Goal: Information Seeking & Learning: Learn about a topic

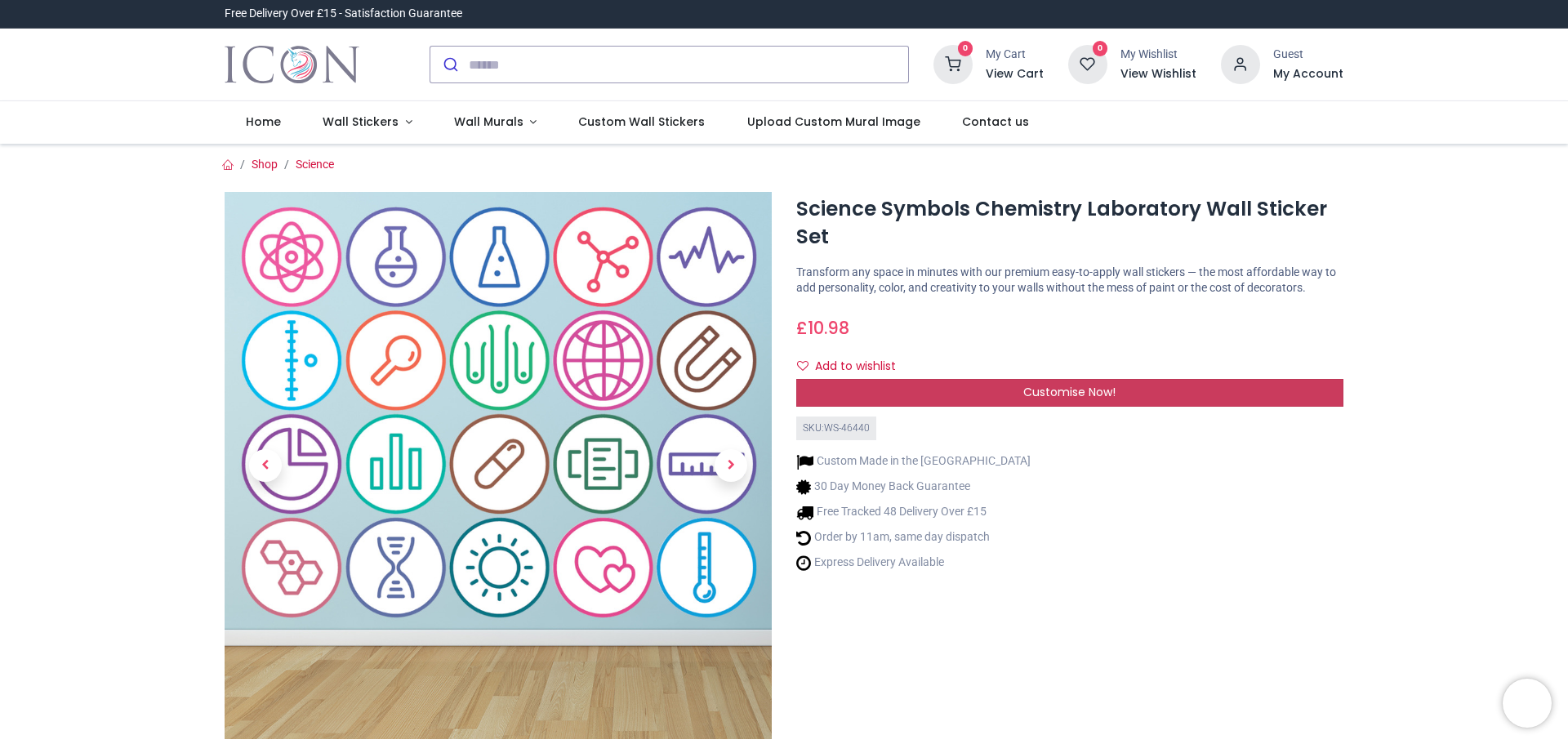
click at [1071, 394] on span "Customise Now!" at bounding box center [1069, 392] width 92 height 17
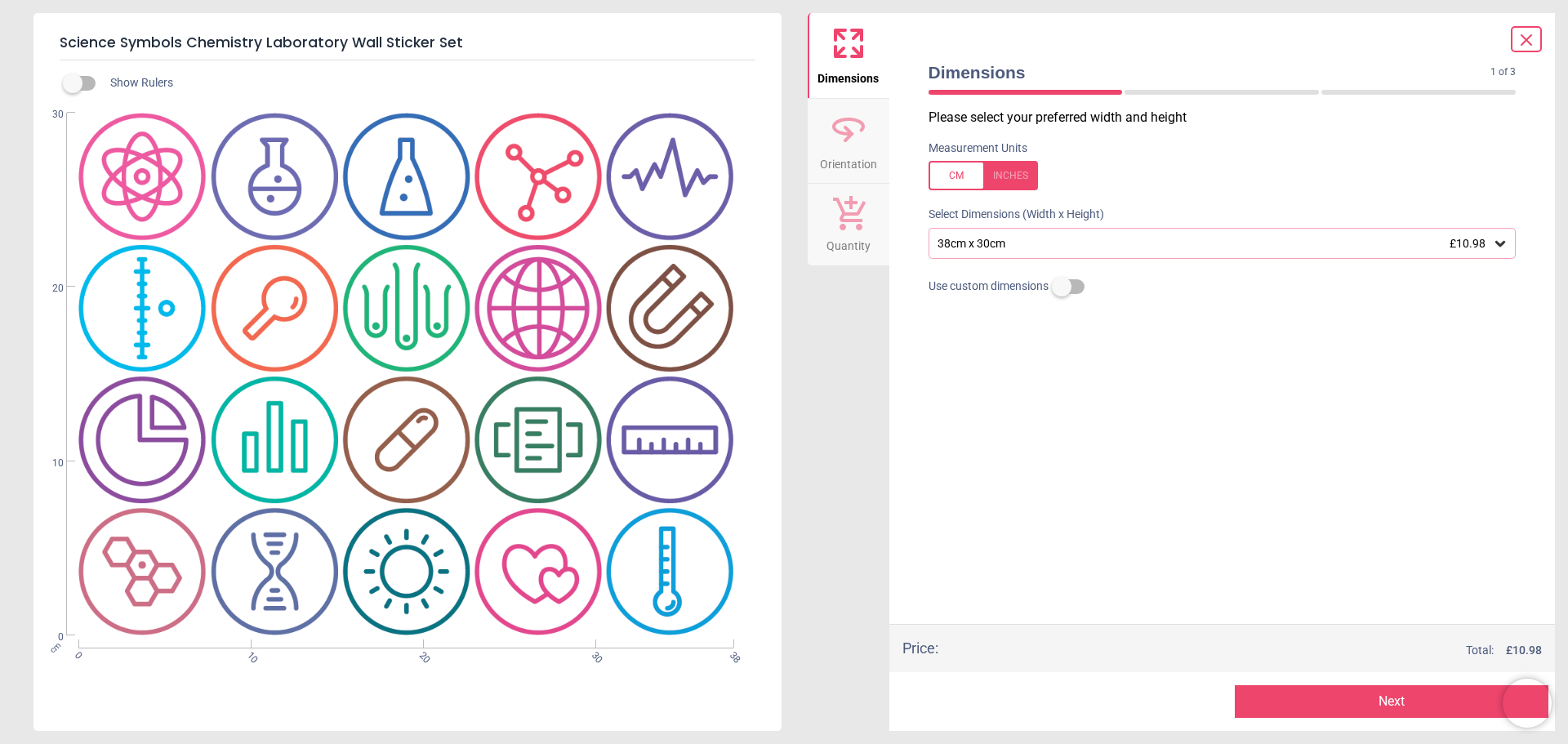
click at [1527, 37] on icon at bounding box center [1526, 40] width 19 height 19
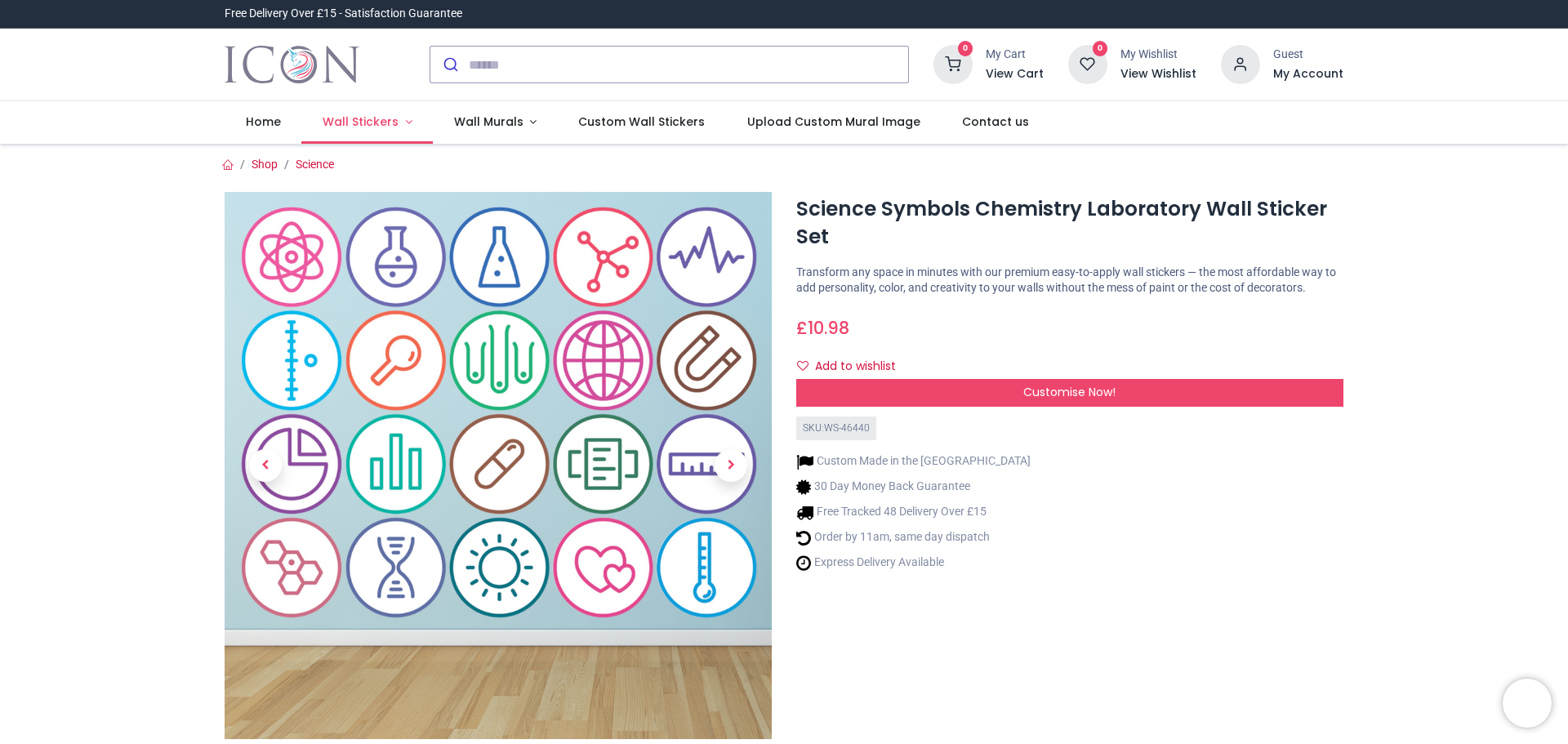
click at [388, 124] on span "Wall Stickers" at bounding box center [360, 122] width 76 height 17
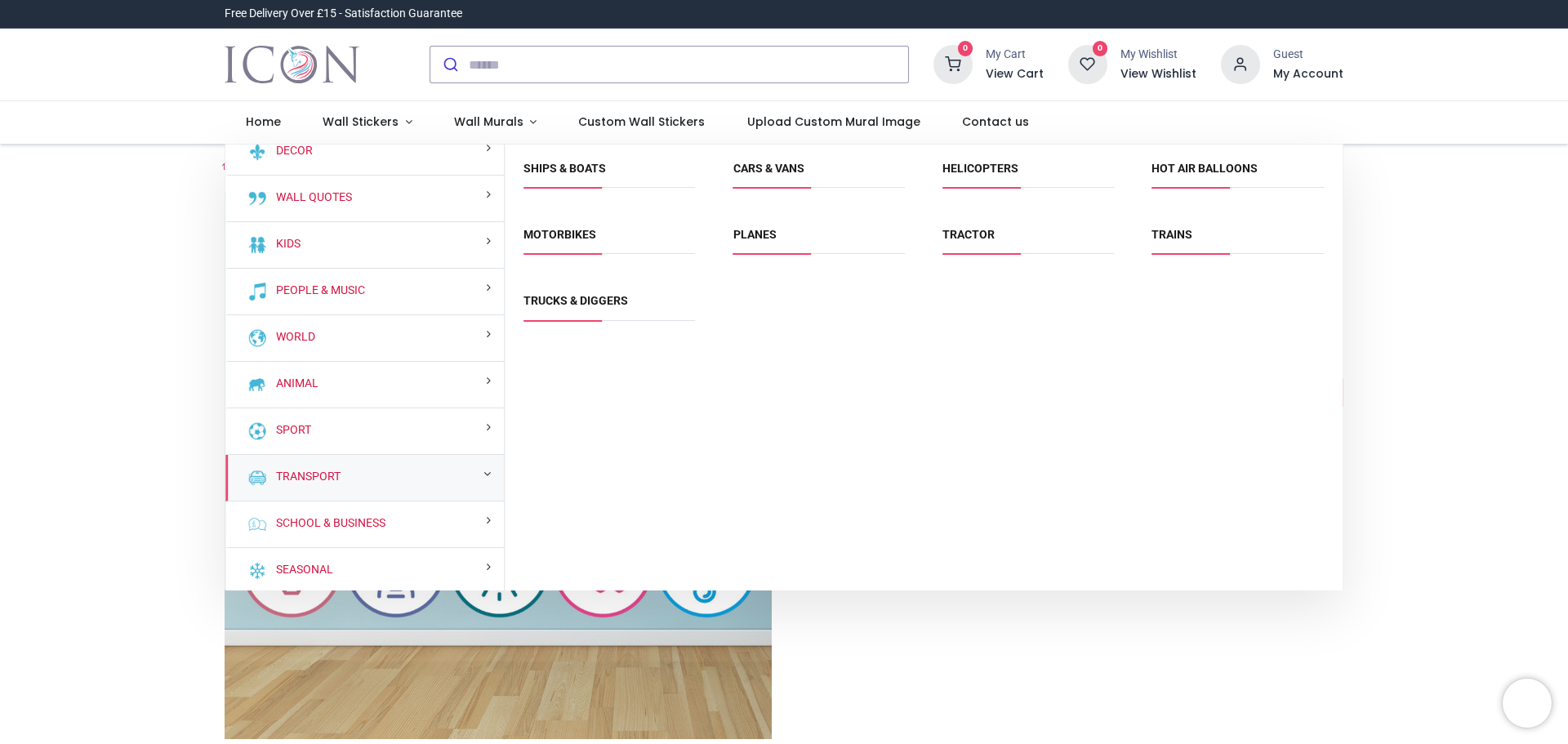
scroll to position [18, 0]
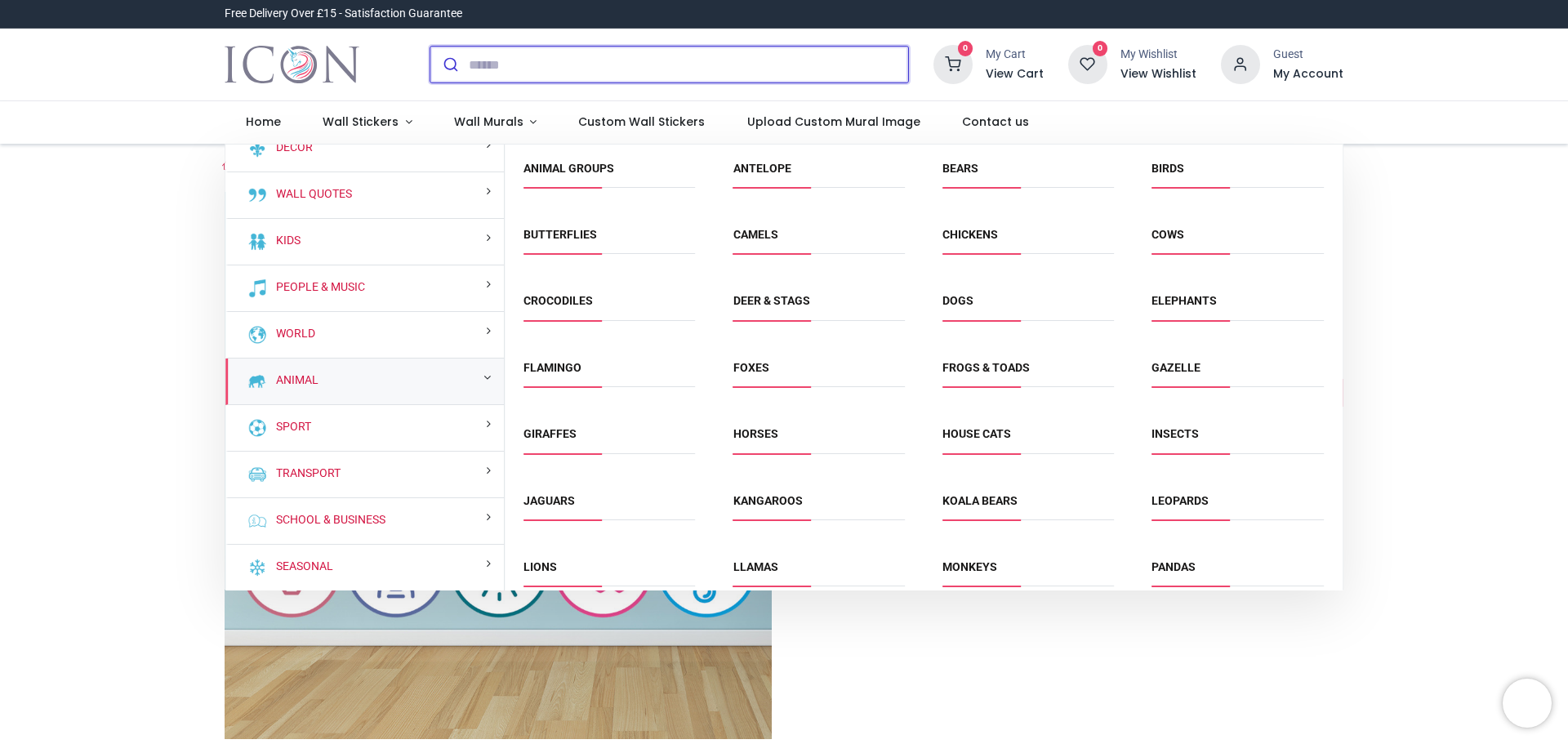
click at [516, 59] on input "search" at bounding box center [689, 64] width 440 height 36
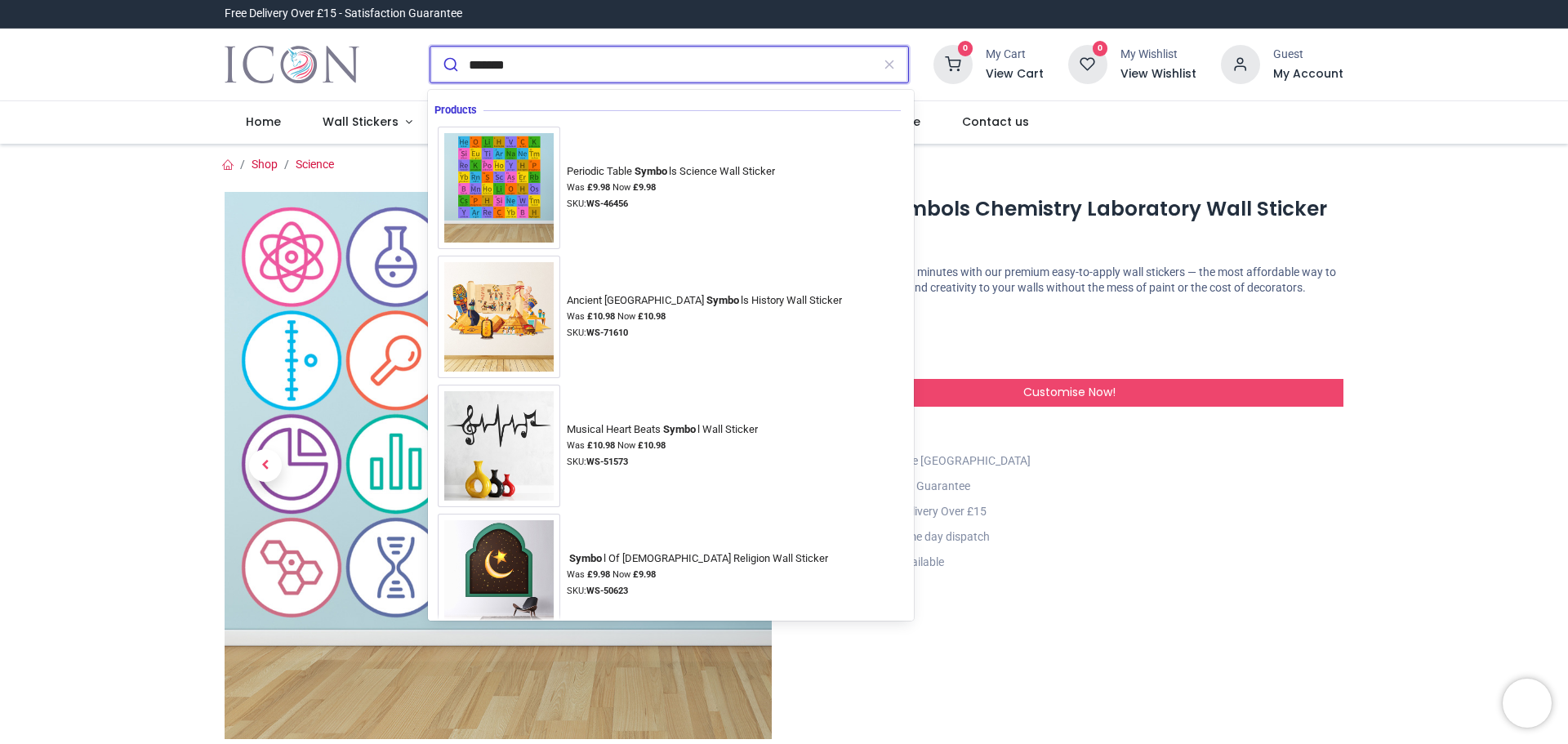
type input "*******"
click at [430, 46] on button "submit" at bounding box center [450, 64] width 39 height 36
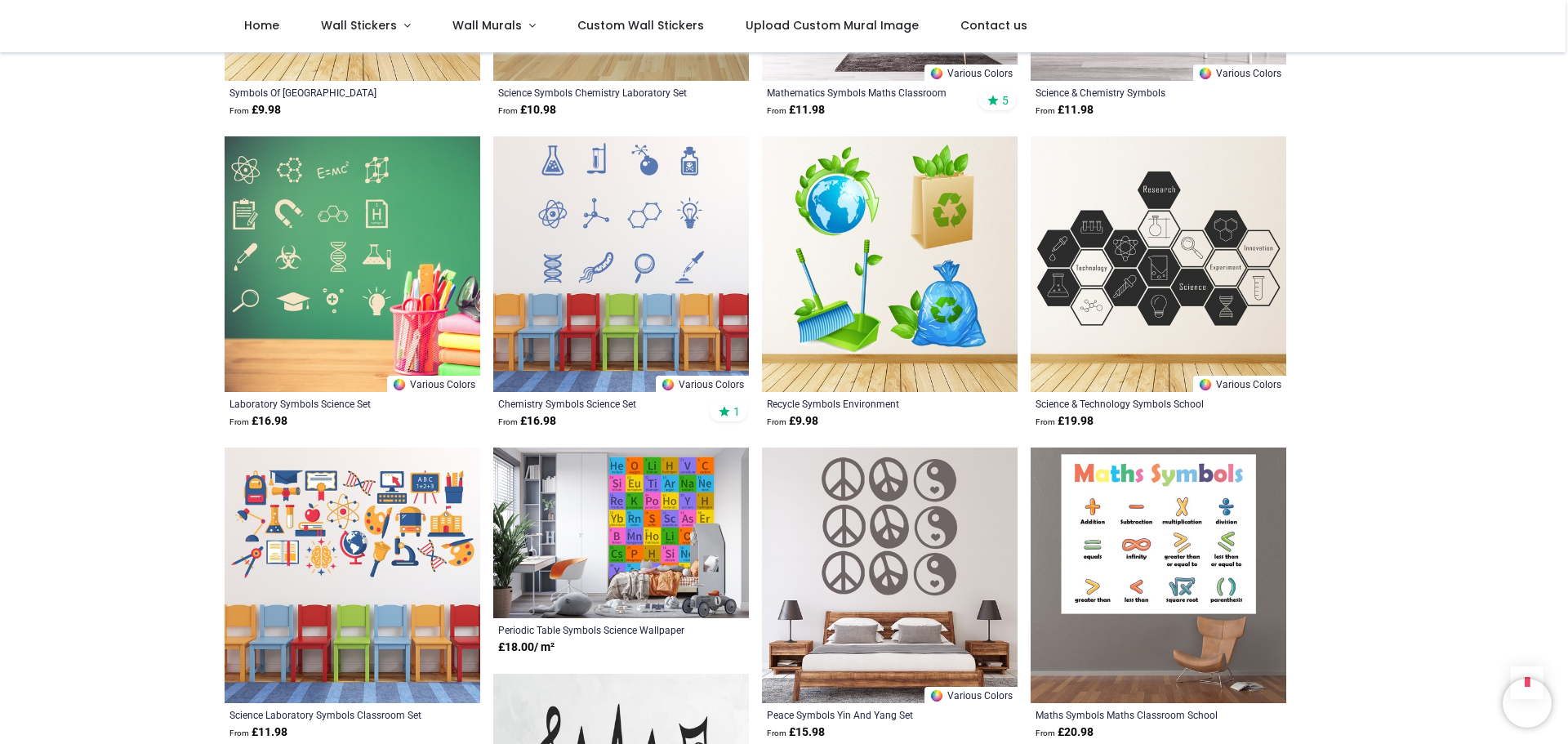
scroll to position [816, 0]
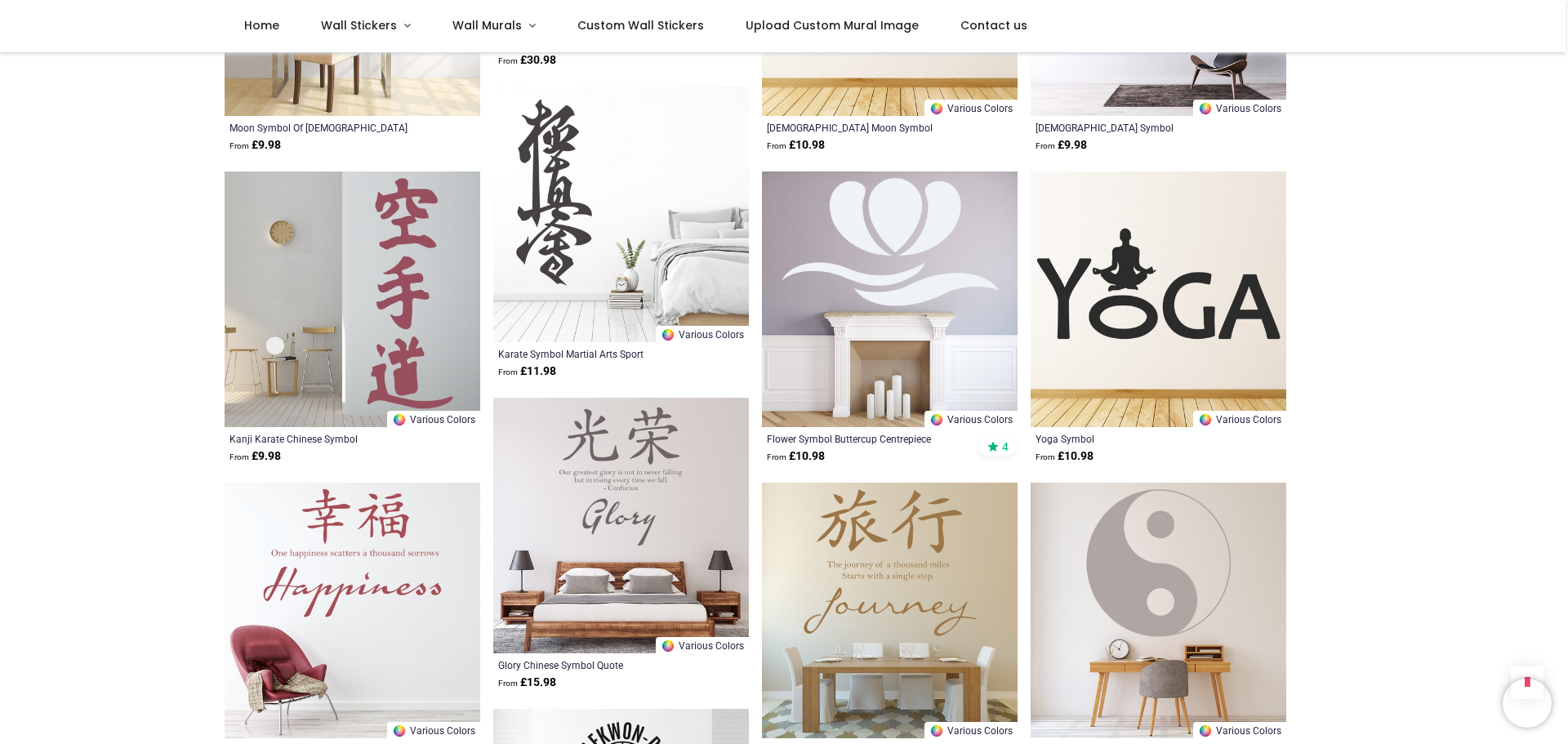
scroll to position [1959, 0]
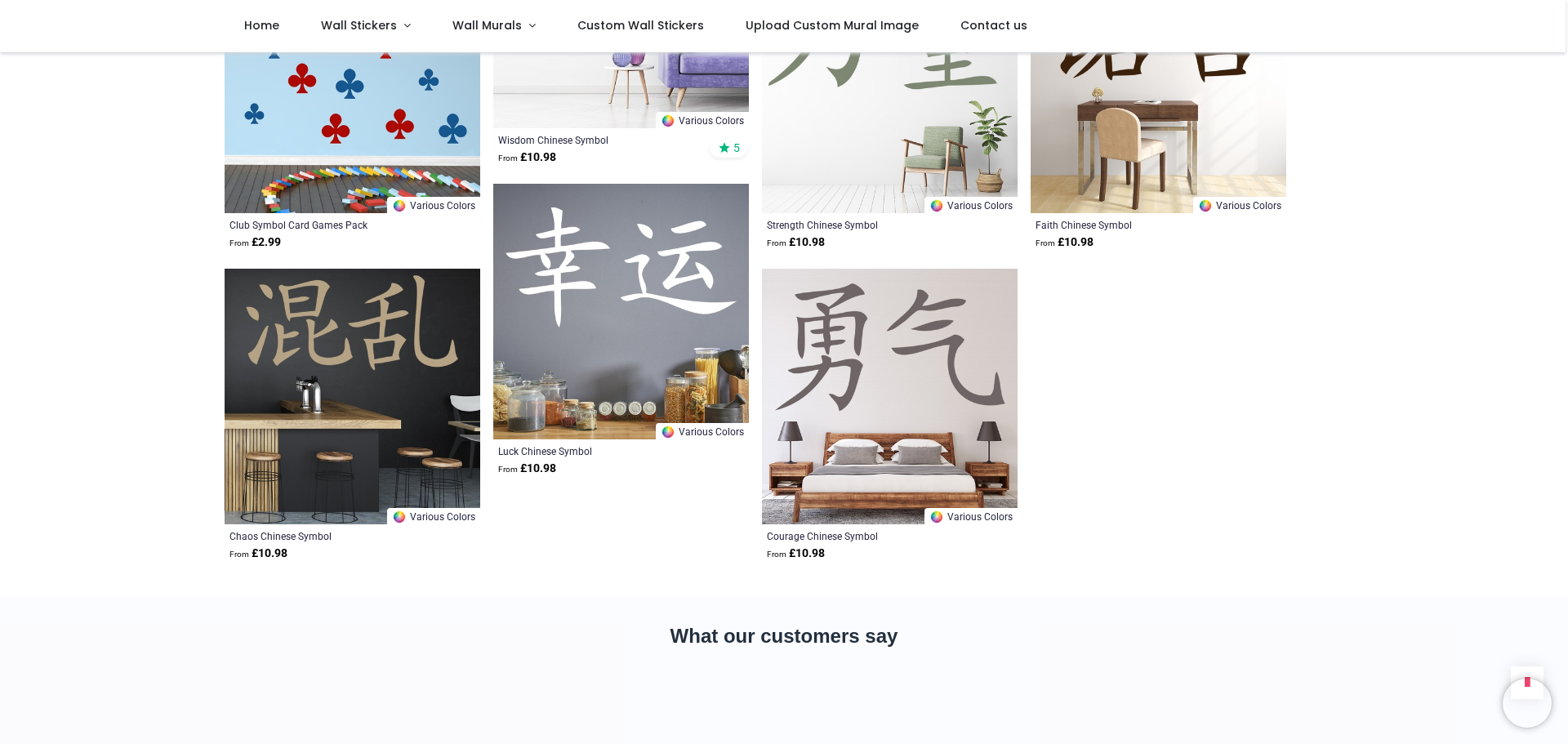
scroll to position [6857, 0]
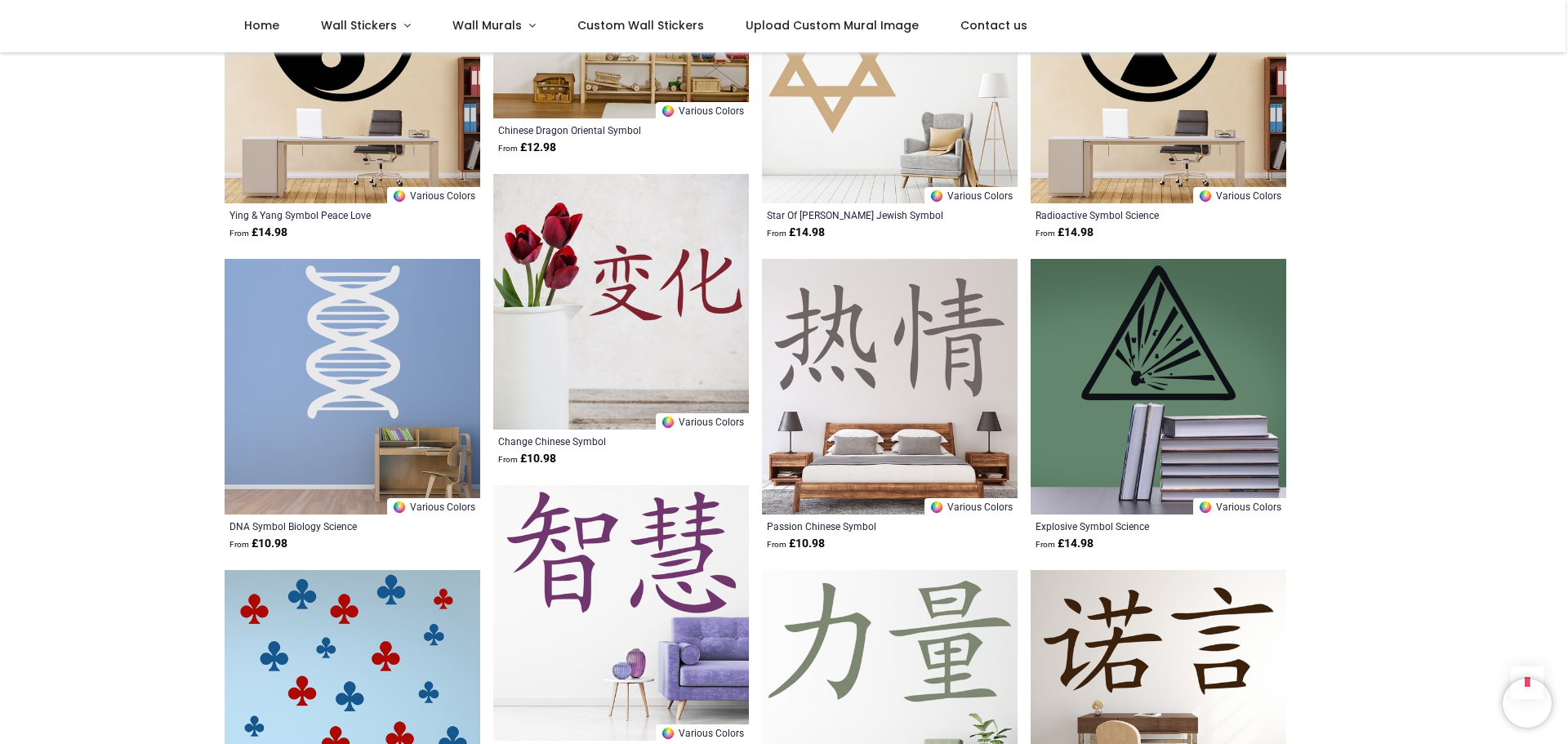
scroll to position [6203, 0]
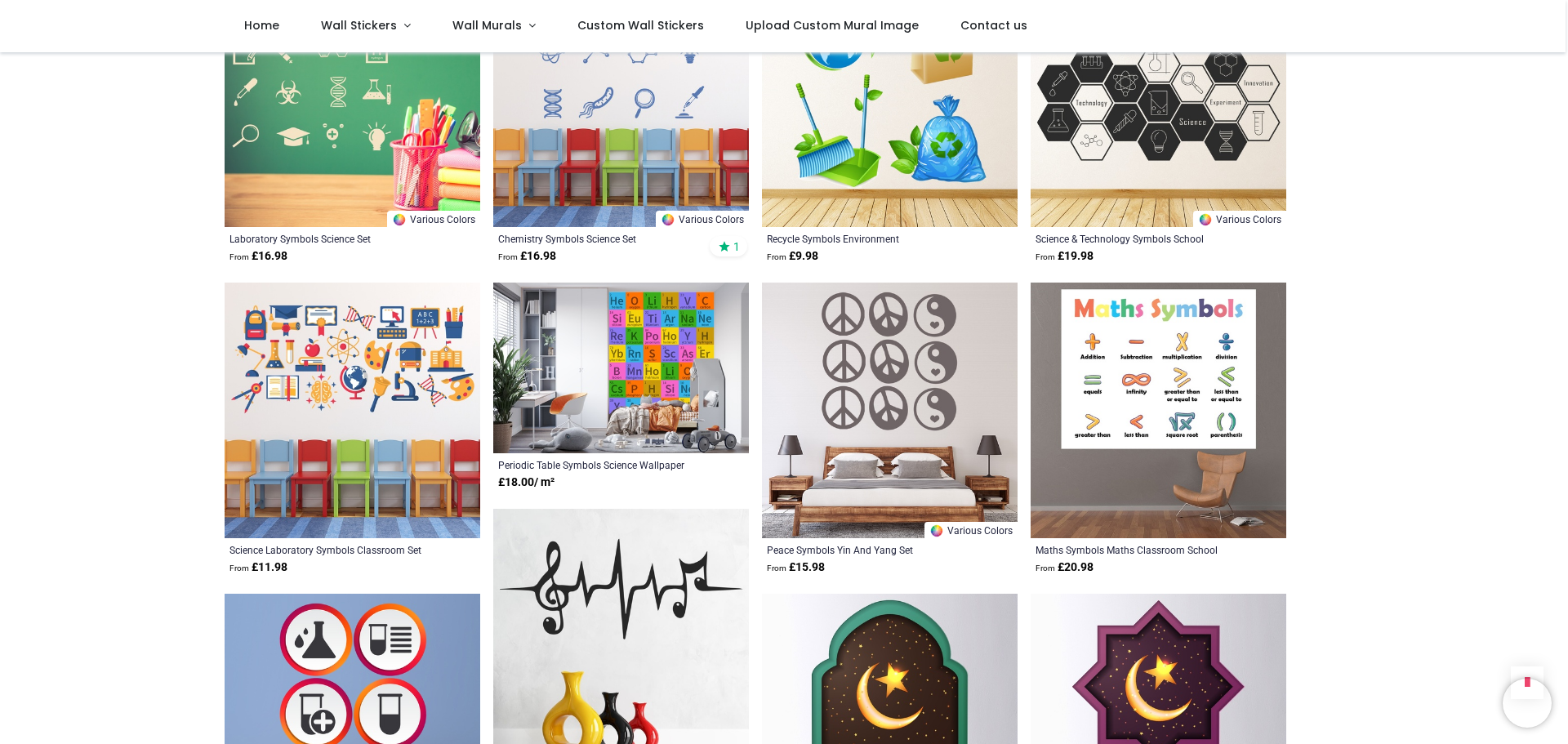
scroll to position [476, 0]
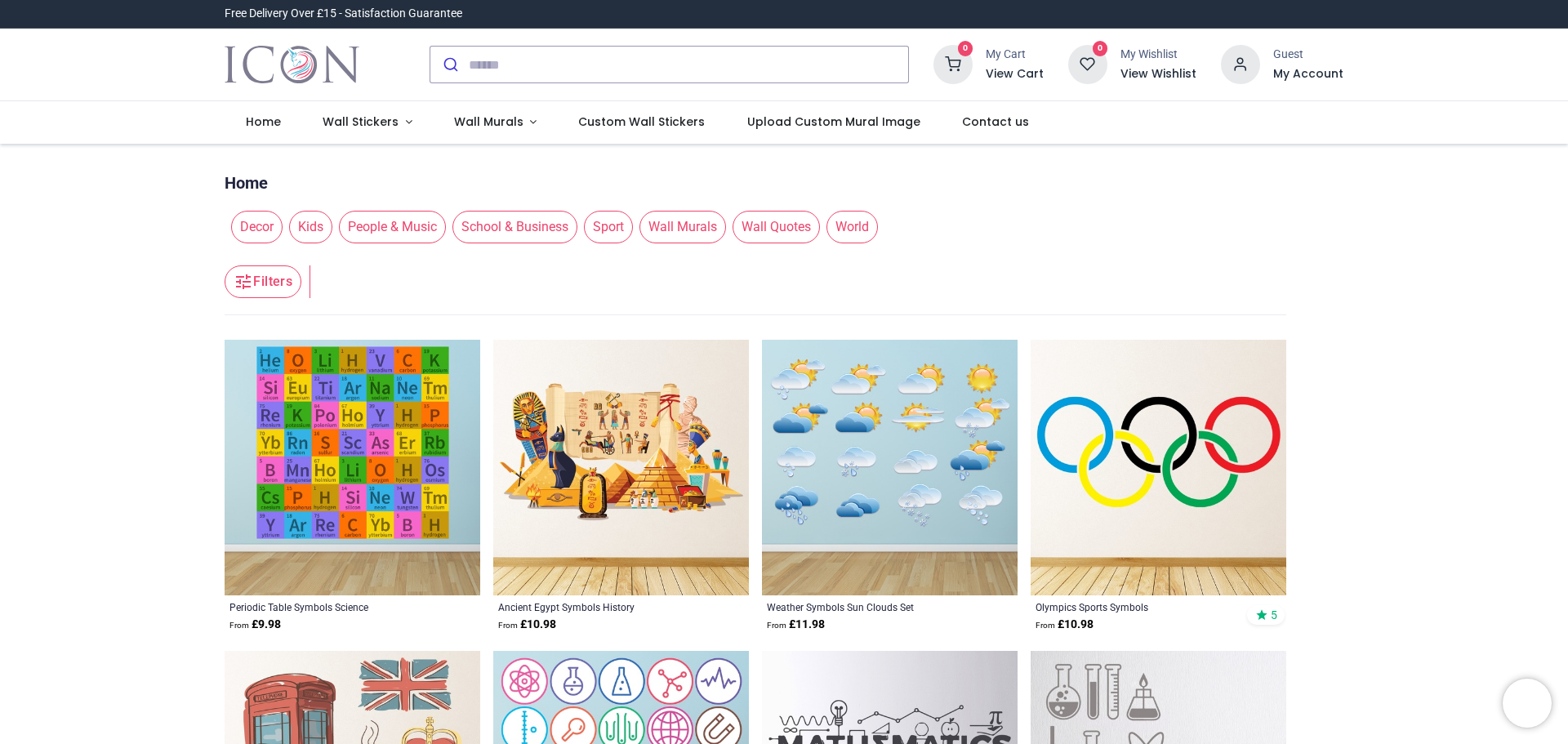
click at [516, 230] on span "School & Business" at bounding box center [514, 226] width 125 height 32
